Goal: Task Accomplishment & Management: Complete application form

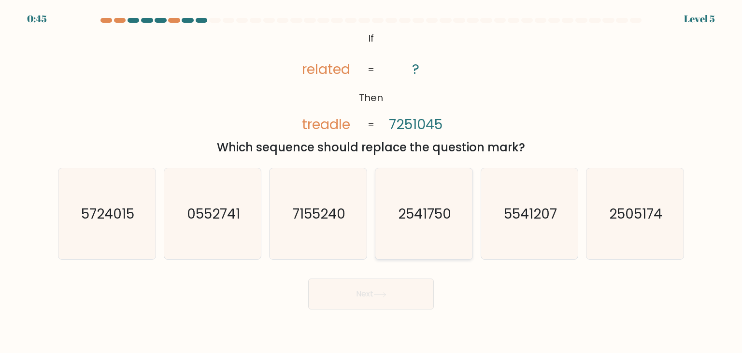
click at [435, 215] on text "2541750" at bounding box center [424, 213] width 53 height 19
click at [372, 181] on input "d. 2541750" at bounding box center [371, 178] width 0 height 5
radio input "true"
click at [407, 315] on body "0:44 Level 5 If" at bounding box center [371, 176] width 742 height 353
click at [407, 295] on button "Next" at bounding box center [371, 293] width 126 height 31
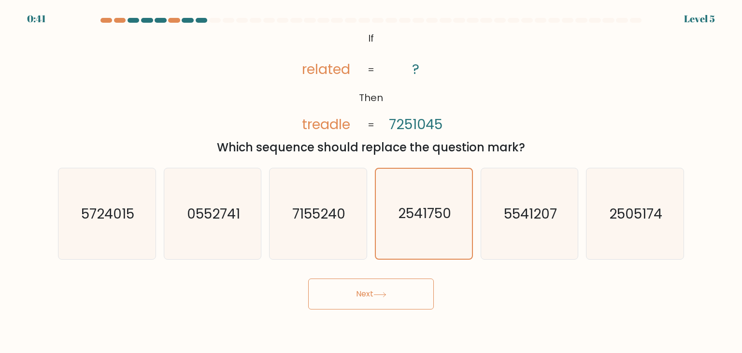
click at [413, 289] on button "Next" at bounding box center [371, 293] width 126 height 31
click at [406, 301] on button "Next" at bounding box center [371, 293] width 126 height 31
click at [420, 292] on button "Next" at bounding box center [371, 293] width 126 height 31
click at [416, 289] on button "Next" at bounding box center [371, 293] width 126 height 31
